Goal: Find specific page/section: Find specific page/section

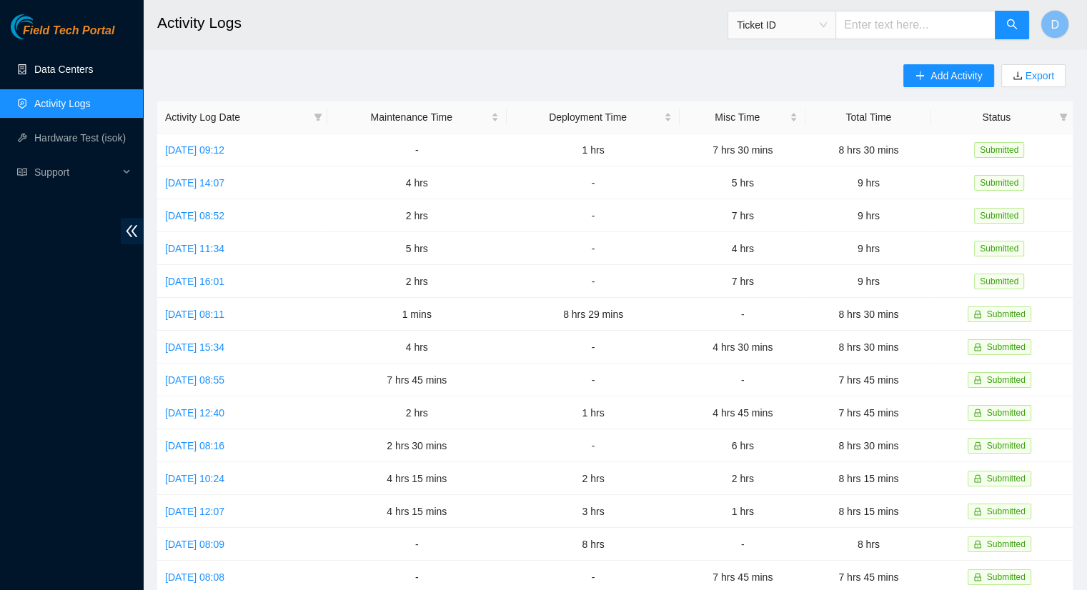
click at [79, 64] on link "Data Centers" at bounding box center [63, 69] width 59 height 11
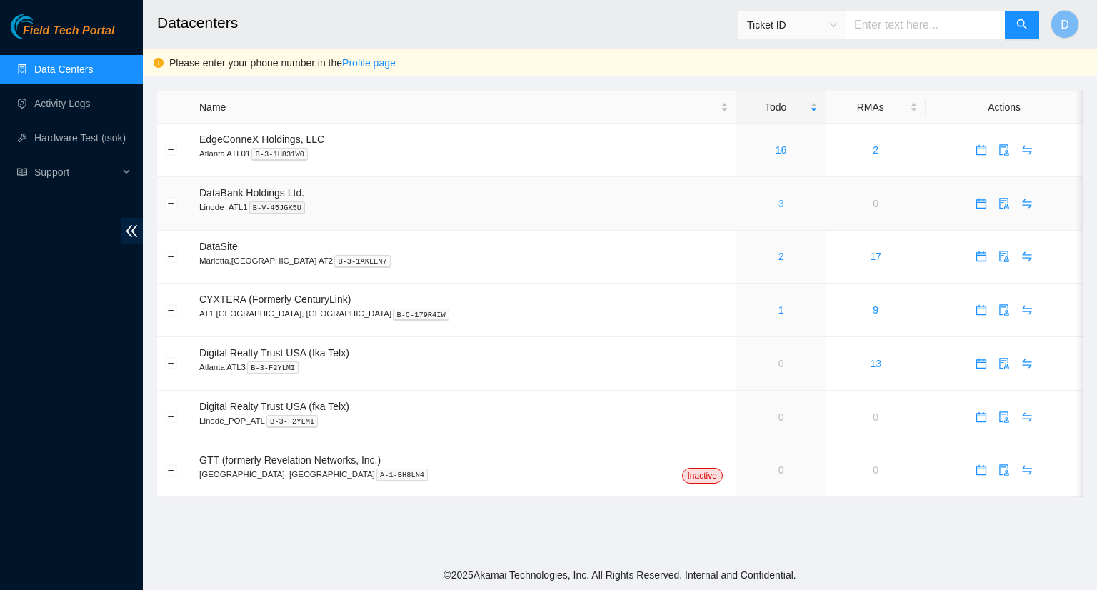
click at [779, 204] on link "3" at bounding box center [782, 203] width 6 height 11
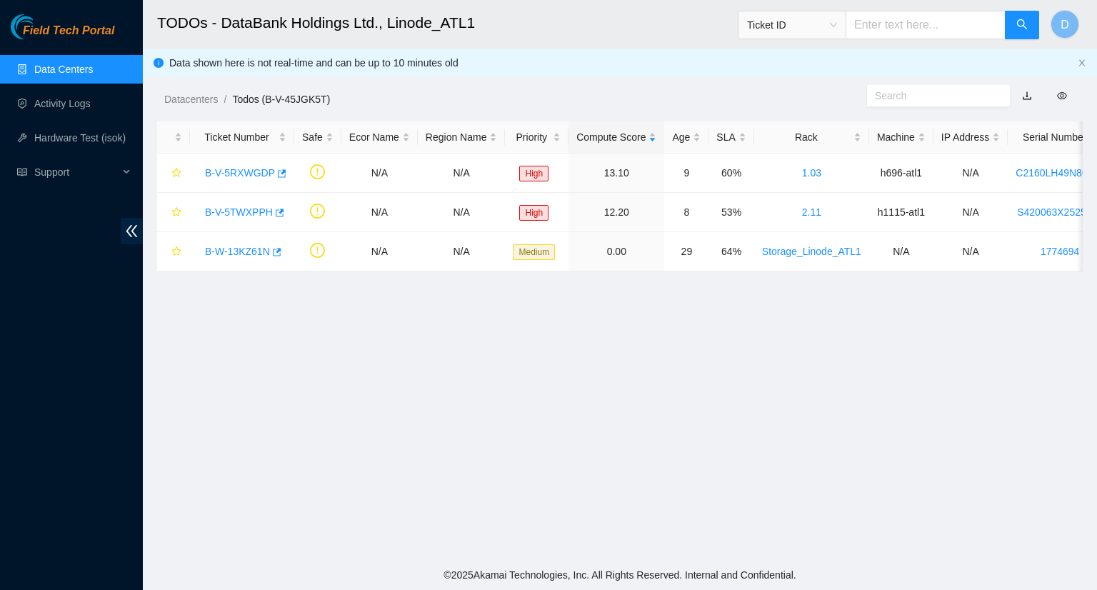
click at [72, 68] on link "Data Centers" at bounding box center [63, 69] width 59 height 11
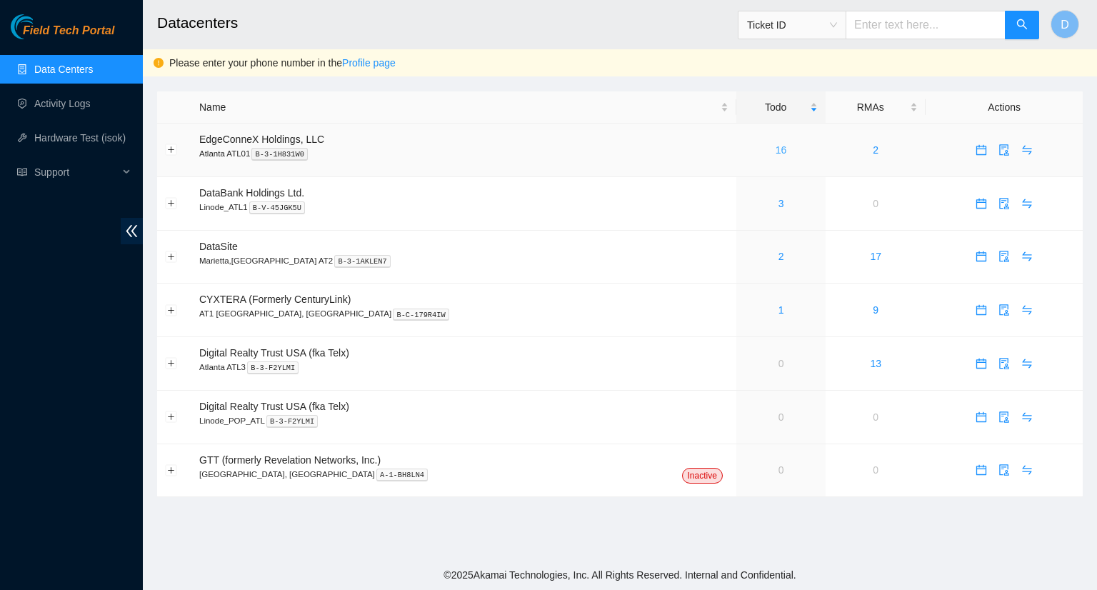
click at [776, 150] on link "16" at bounding box center [781, 149] width 11 height 11
